Goal: Task Accomplishment & Management: Manage account settings

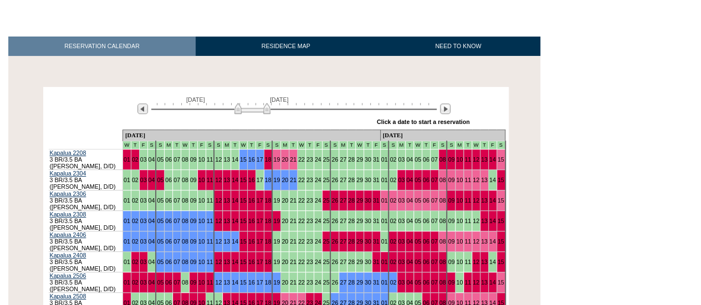
scroll to position [251, 0]
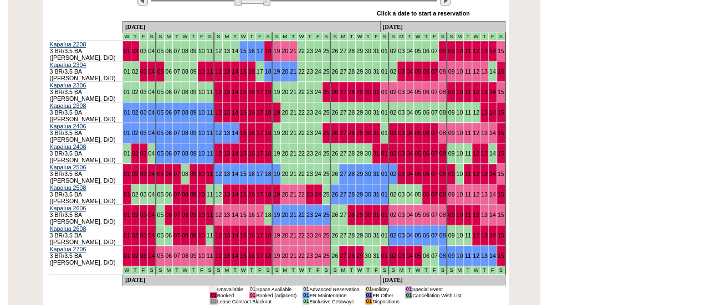
drag, startPoint x: 14, startPoint y: 70, endPoint x: 29, endPoint y: 76, distance: 15.4
click at [14, 70] on div "Processing October 1, 2025 November 15, 2025 » Apply these dates to all the cal…" at bounding box center [276, 142] width 540 height 329
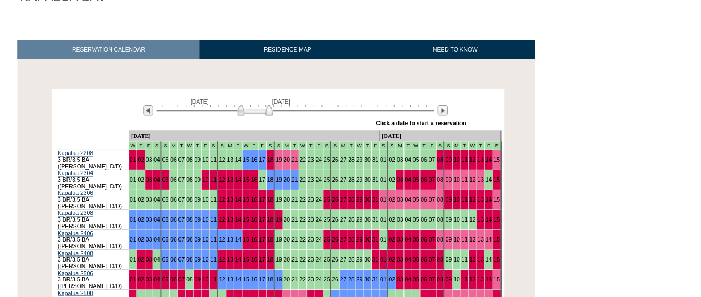
scroll to position [0, 0]
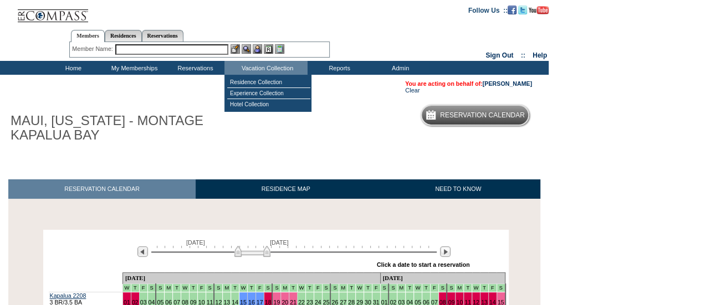
drag, startPoint x: 206, startPoint y: 48, endPoint x: 204, endPoint y: 61, distance: 13.4
click at [206, 48] on input "text" at bounding box center [171, 49] width 113 height 11
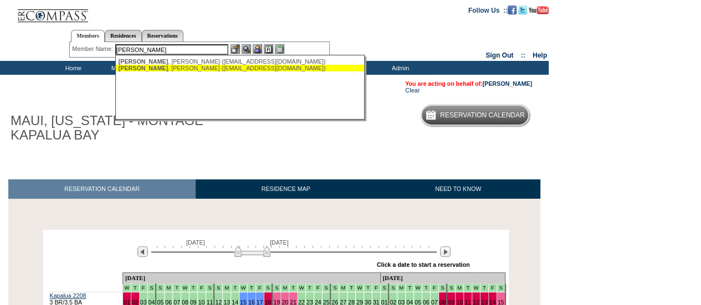
click at [205, 66] on div "Brittingham , Jennifer (brit97@comcast.net)" at bounding box center [241, 68] width 244 height 7
type input "Brittingham, Jennifer (brit97@comcast.net)"
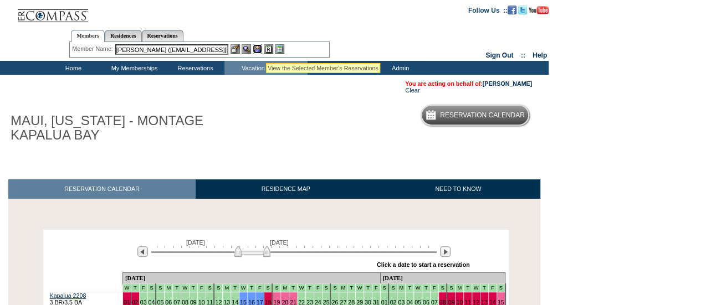
click at [257, 50] on img at bounding box center [257, 48] width 9 height 9
click at [242, 49] on img at bounding box center [246, 48] width 9 height 9
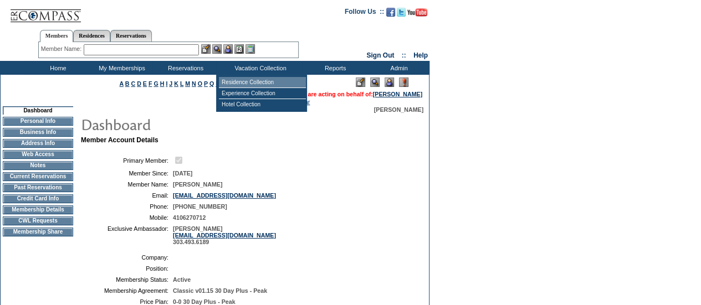
click at [248, 84] on td "Residence Collection" at bounding box center [262, 82] width 87 height 11
